Goal: Transaction & Acquisition: Purchase product/service

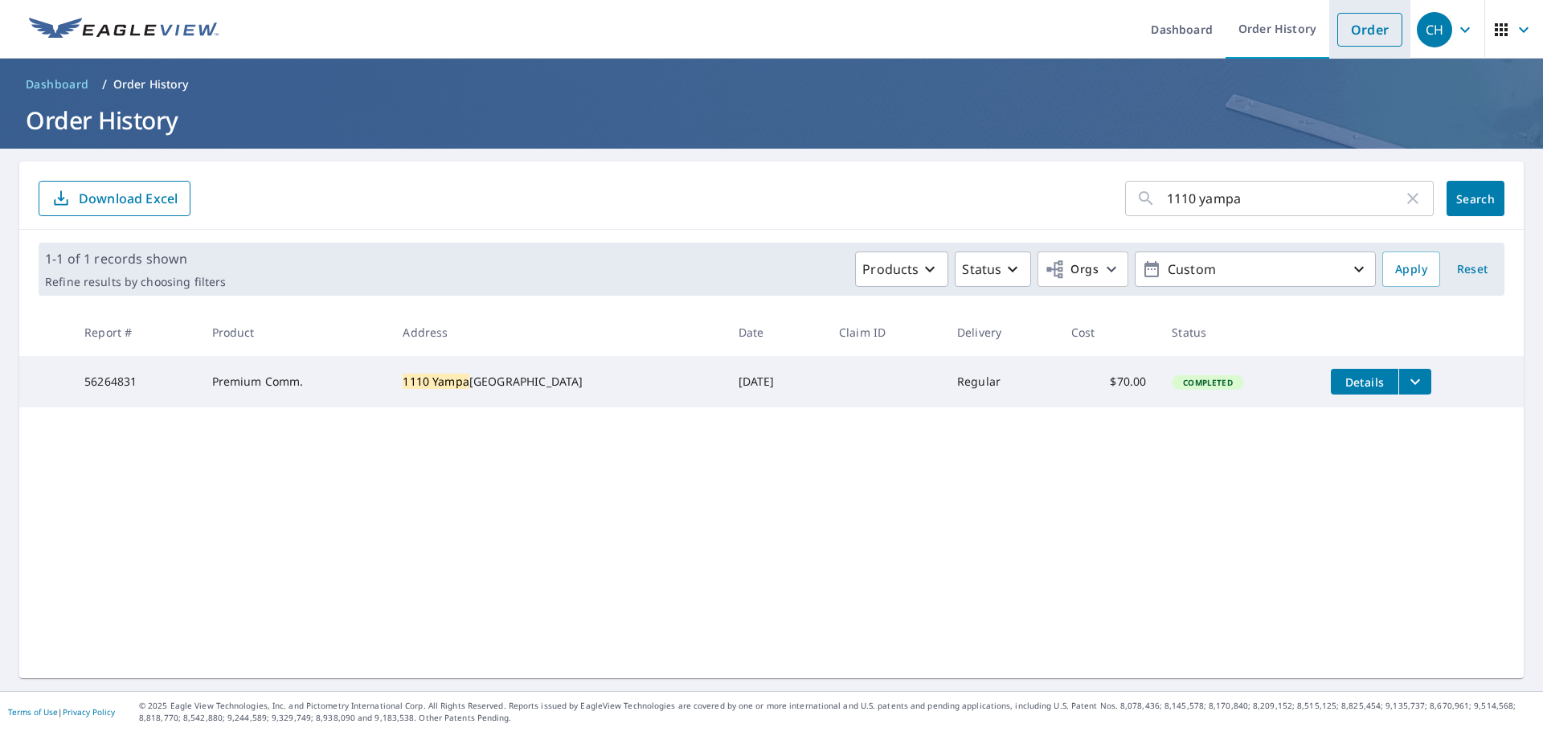
click at [1355, 26] on link "Order" at bounding box center [1369, 30] width 65 height 34
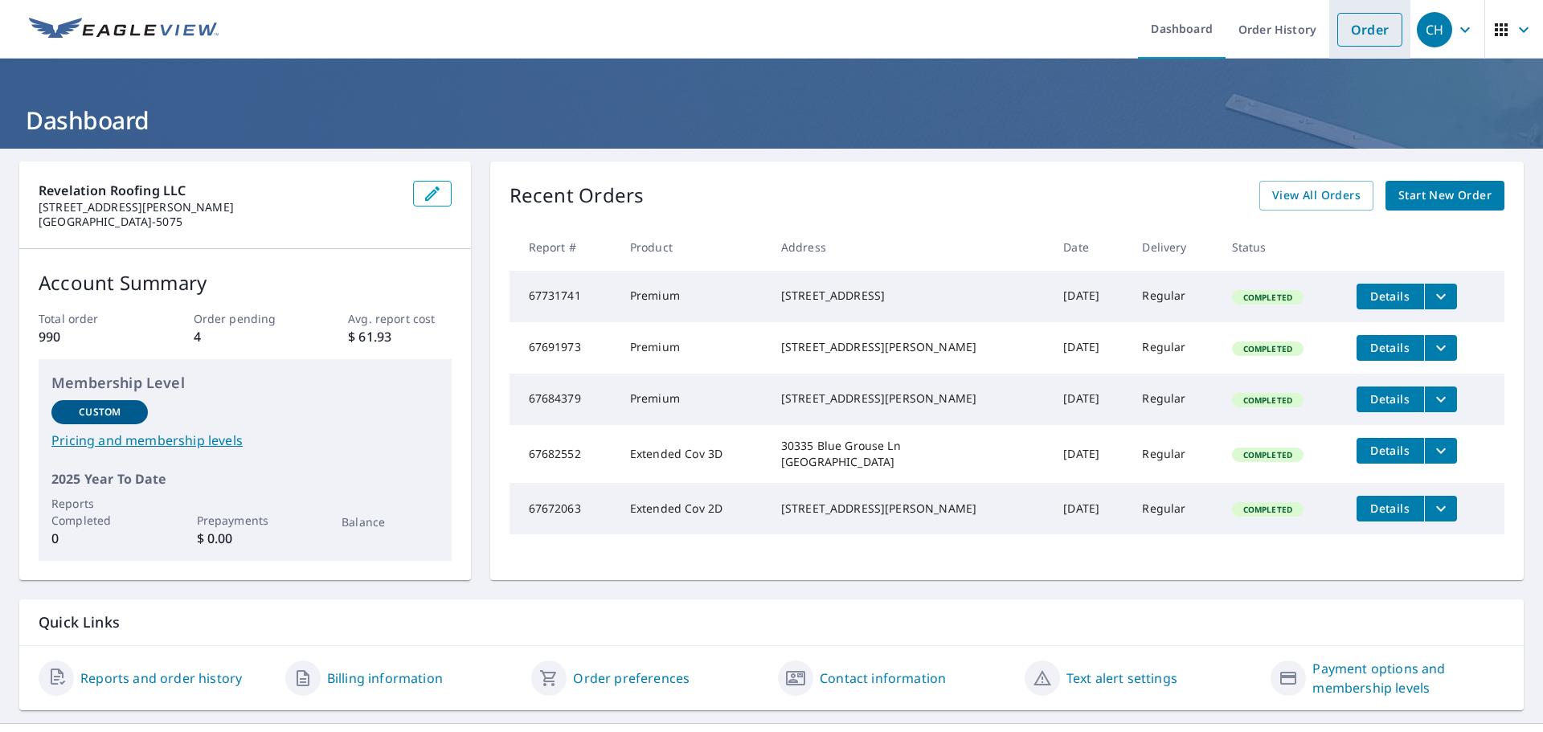
click at [1344, 24] on link "Order" at bounding box center [1369, 30] width 65 height 34
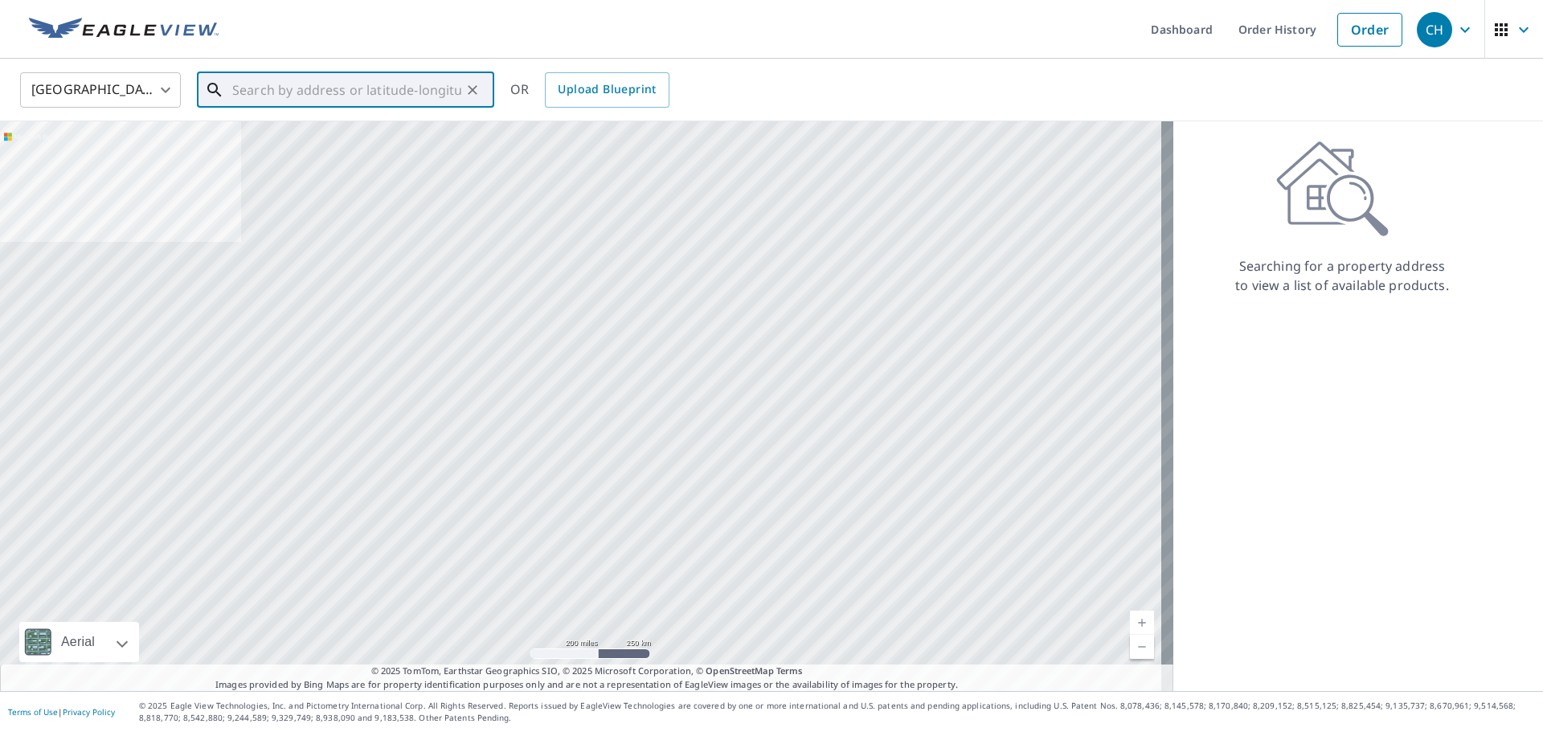
click at [412, 102] on input "text" at bounding box center [346, 90] width 229 height 45
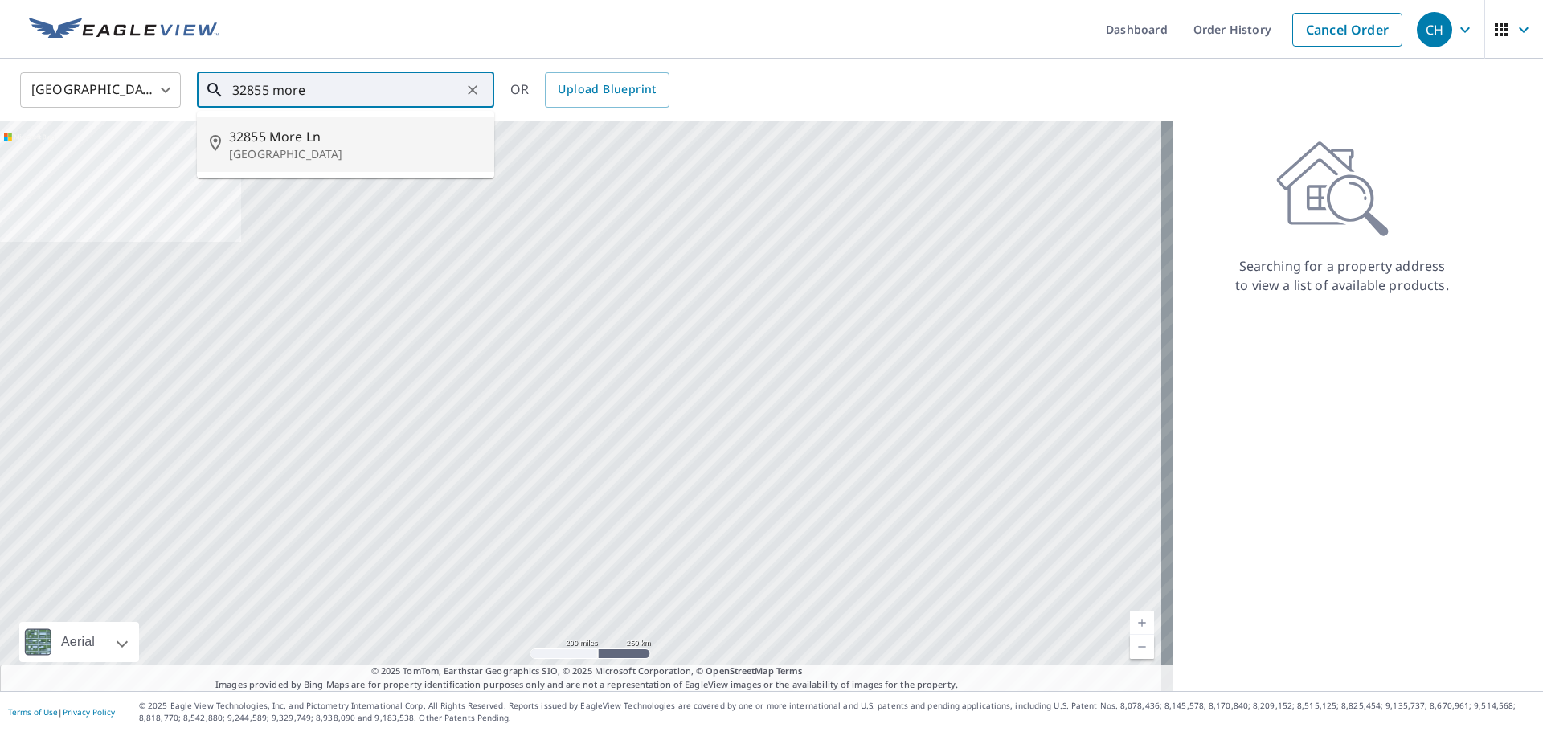
click at [407, 158] on p "Steamboat Springs, CO 80487" at bounding box center [355, 154] width 252 height 16
type input "32855 More Ln Steamboat Springs, CO 80487"
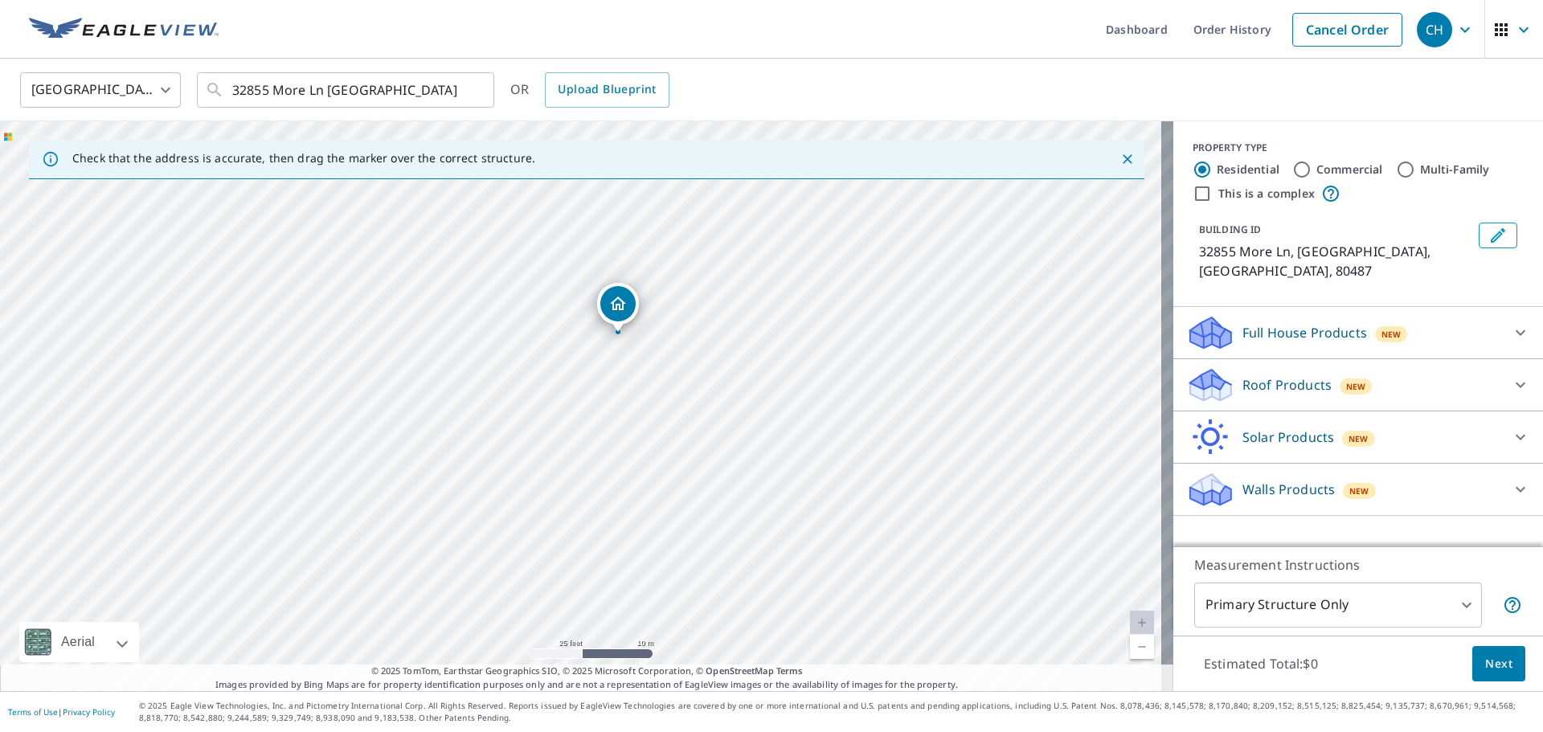
click at [1242, 382] on p "Roof Products" at bounding box center [1286, 384] width 89 height 19
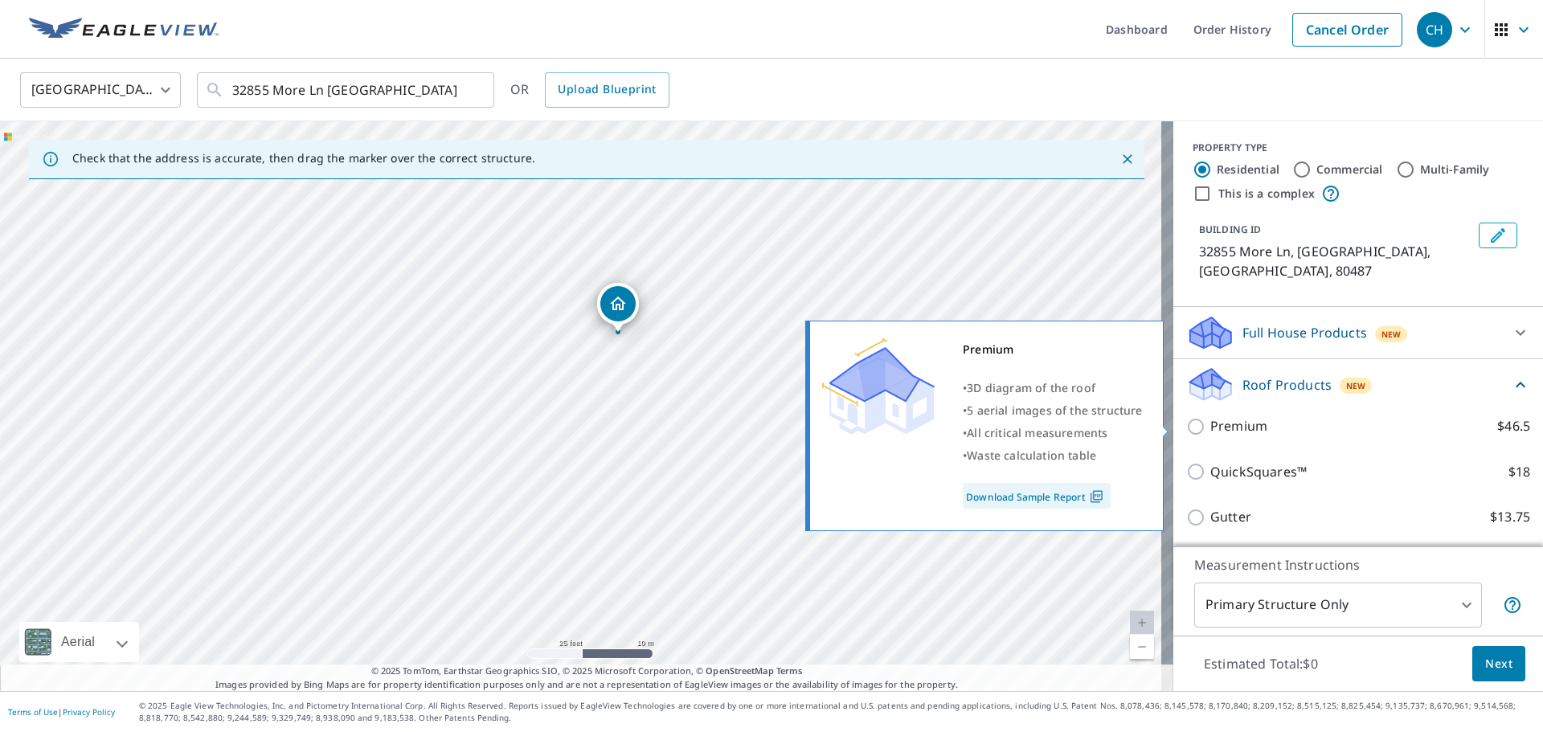
click at [1291, 432] on label "Premium $46.5" at bounding box center [1370, 426] width 320 height 20
click at [1210, 432] on input "Premium $46.5" at bounding box center [1198, 426] width 24 height 19
checkbox input "true"
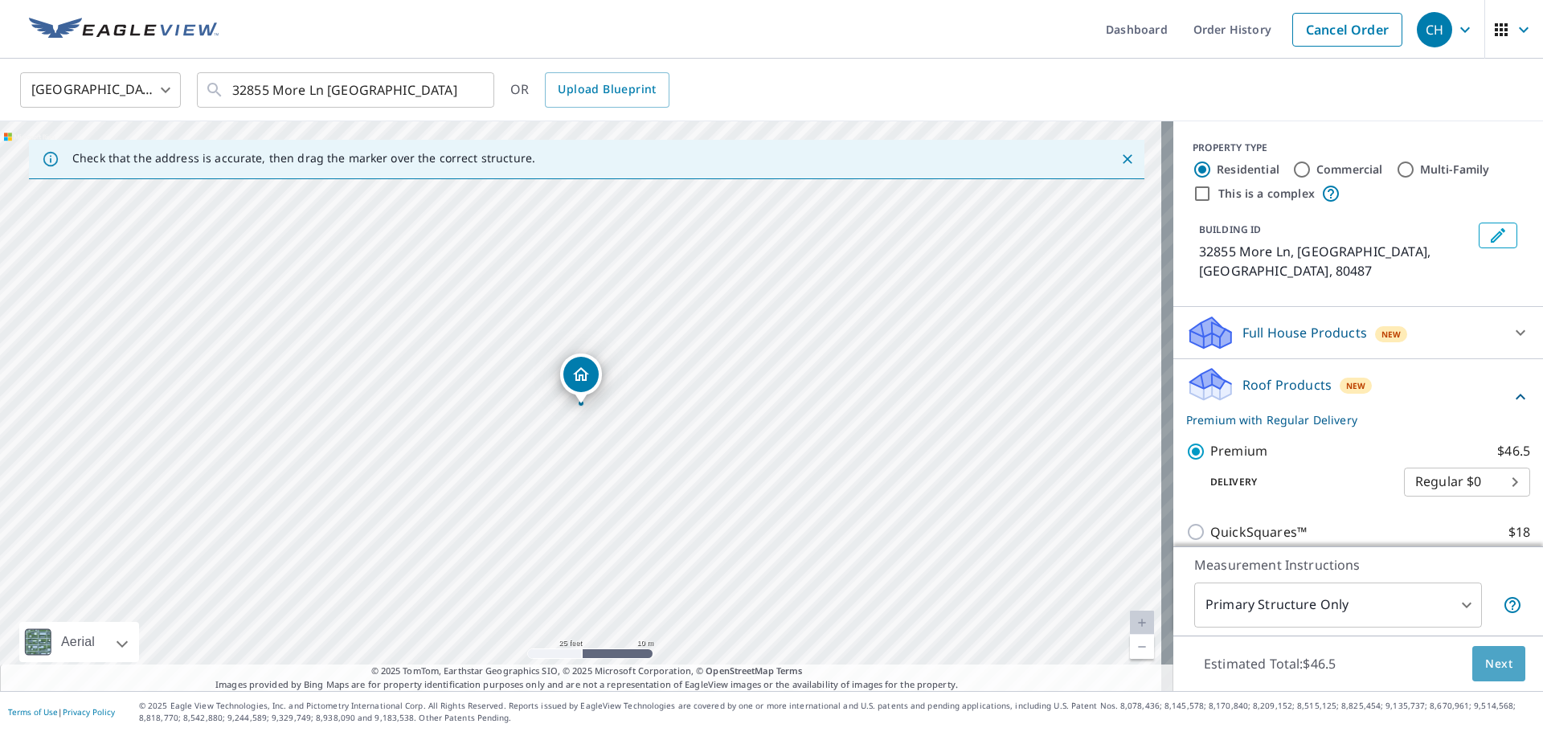
click at [1491, 665] on span "Next" at bounding box center [1498, 664] width 27 height 20
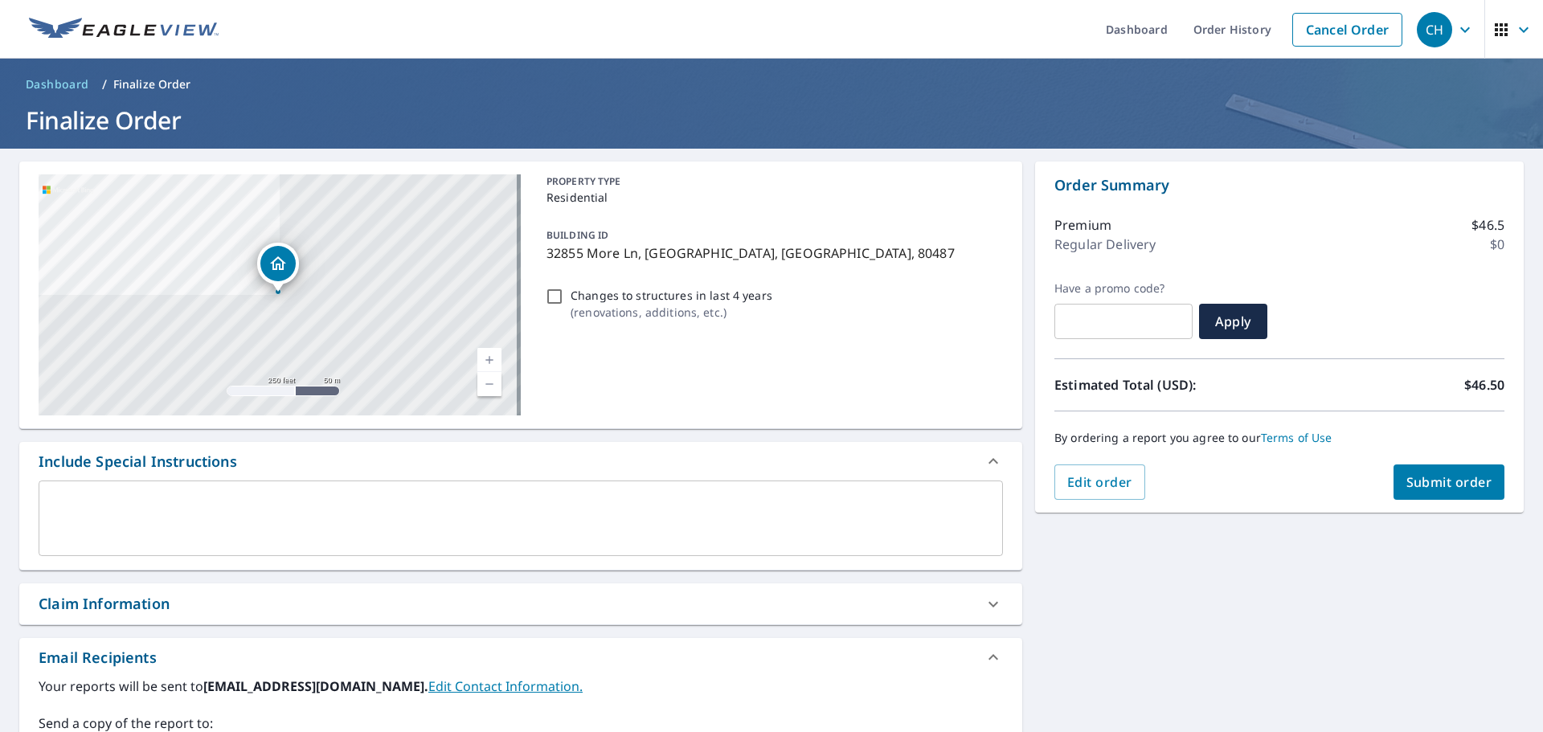
click at [1449, 499] on button "Submit order" at bounding box center [1449, 481] width 112 height 35
